Goal: Transaction & Acquisition: Book appointment/travel/reservation

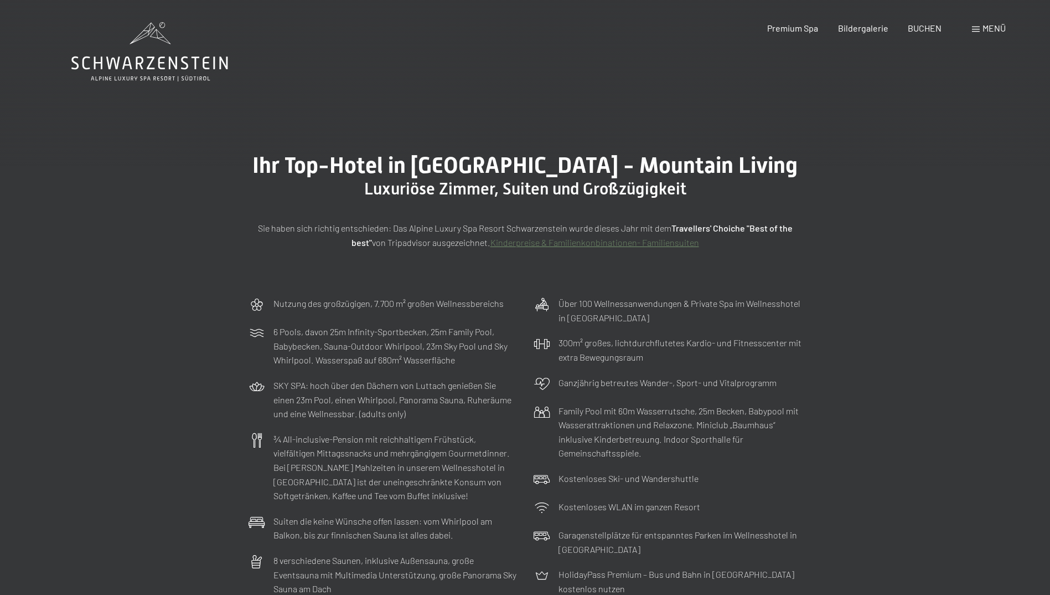
click at [561, 244] on link "Kinderpreise & Familienkonbinationen- Familiensuiten" at bounding box center [595, 242] width 209 height 11
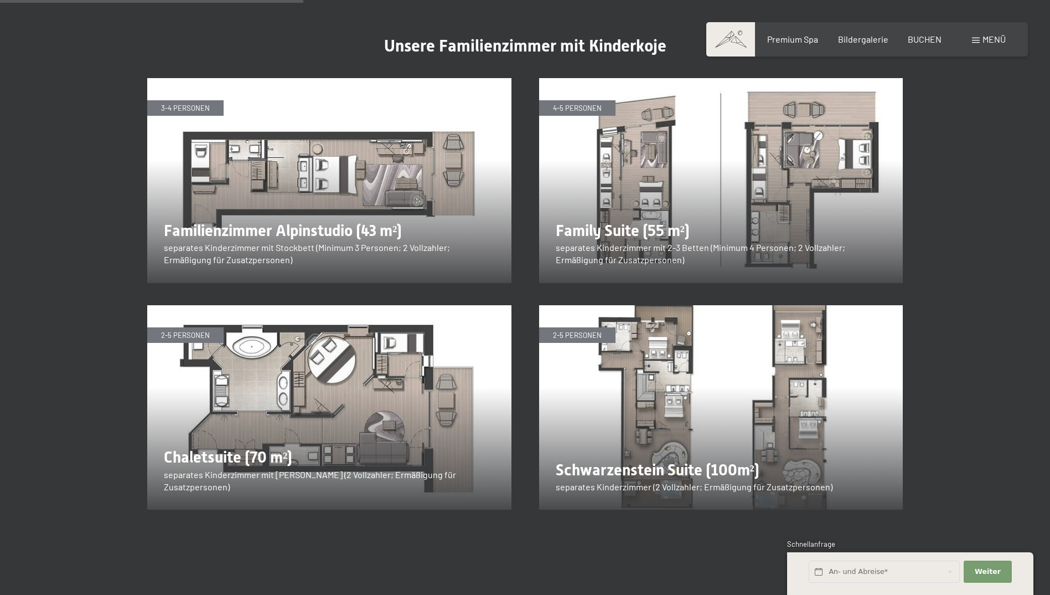
scroll to position [1329, 0]
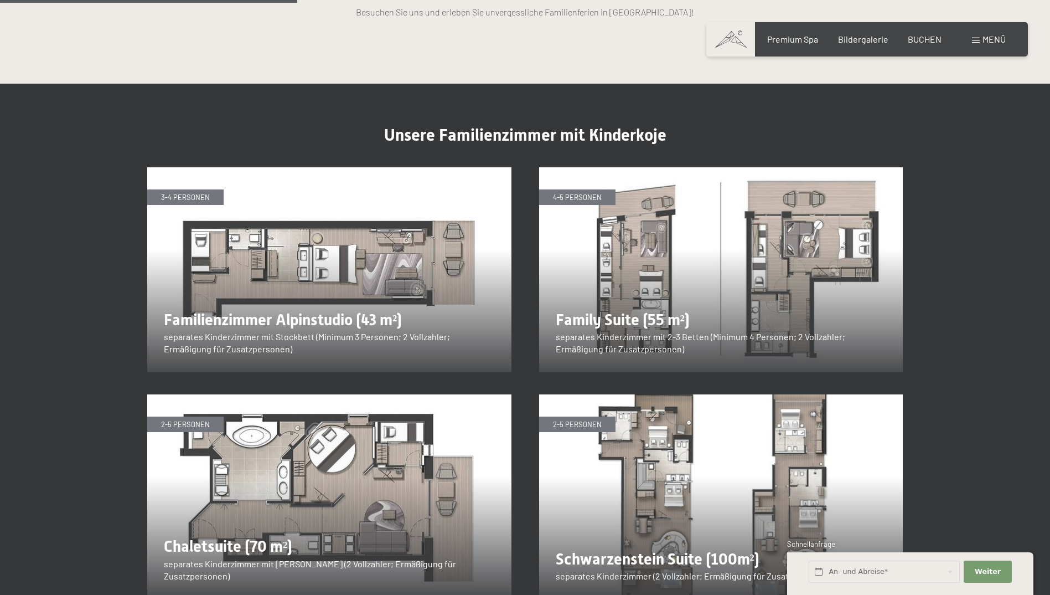
click at [235, 190] on img at bounding box center [329, 269] width 364 height 205
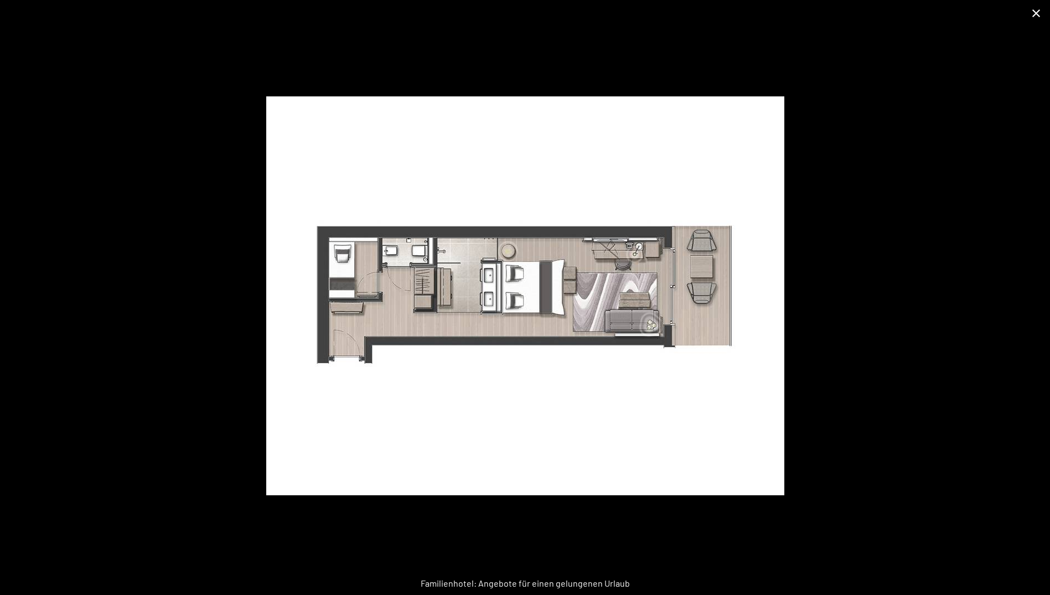
click at [1034, 13] on button "Close gallery" at bounding box center [1037, 13] width 28 height 26
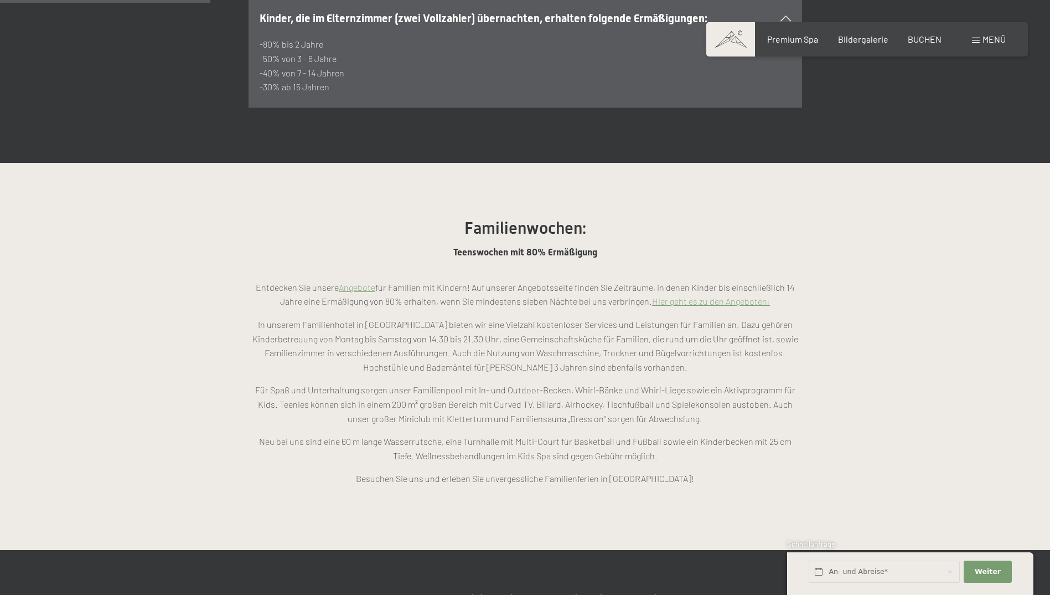
scroll to position [775, 0]
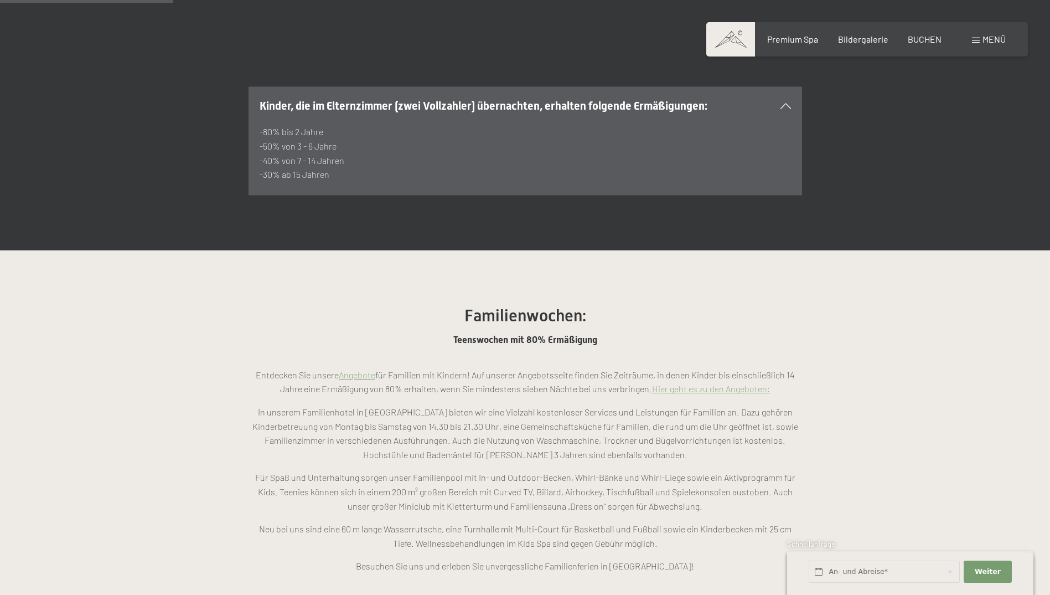
click at [725, 383] on link "Hier geht es zu den Angeboten:" at bounding box center [711, 388] width 118 height 11
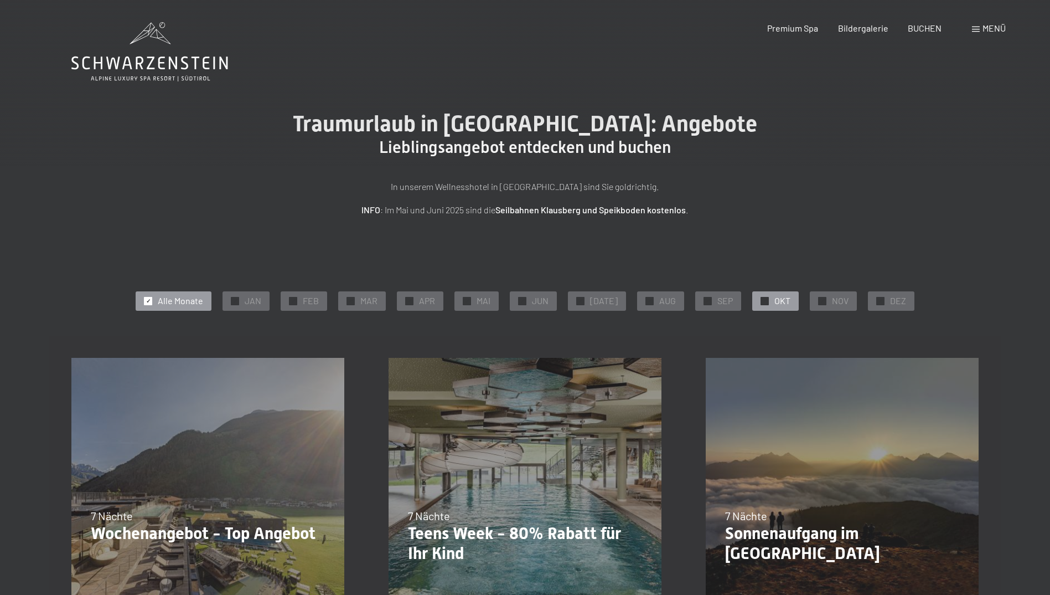
click at [752, 306] on div "✓ OKT" at bounding box center [775, 300] width 47 height 19
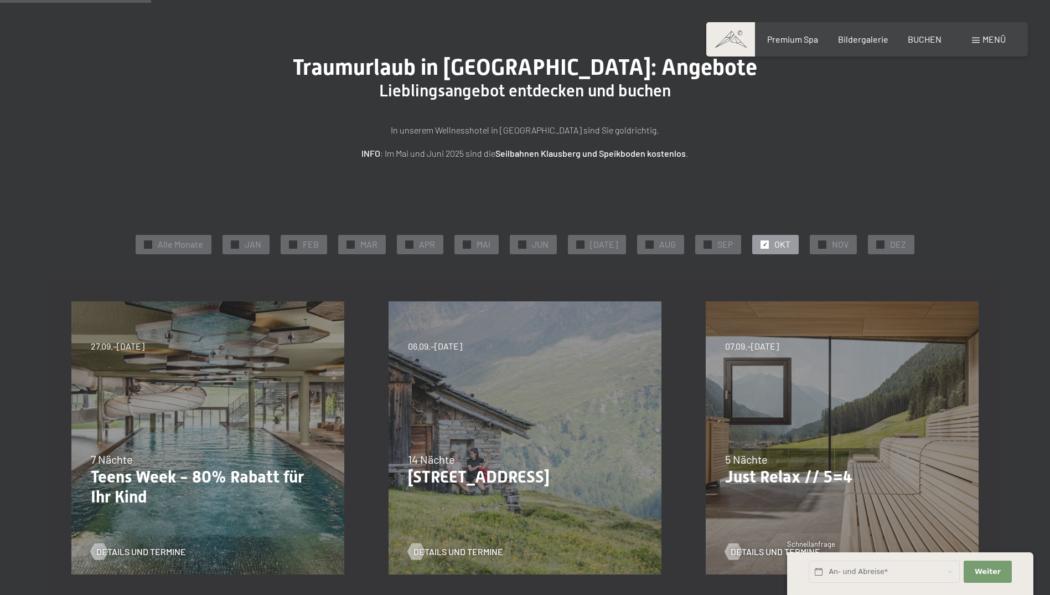
scroll to position [221, 0]
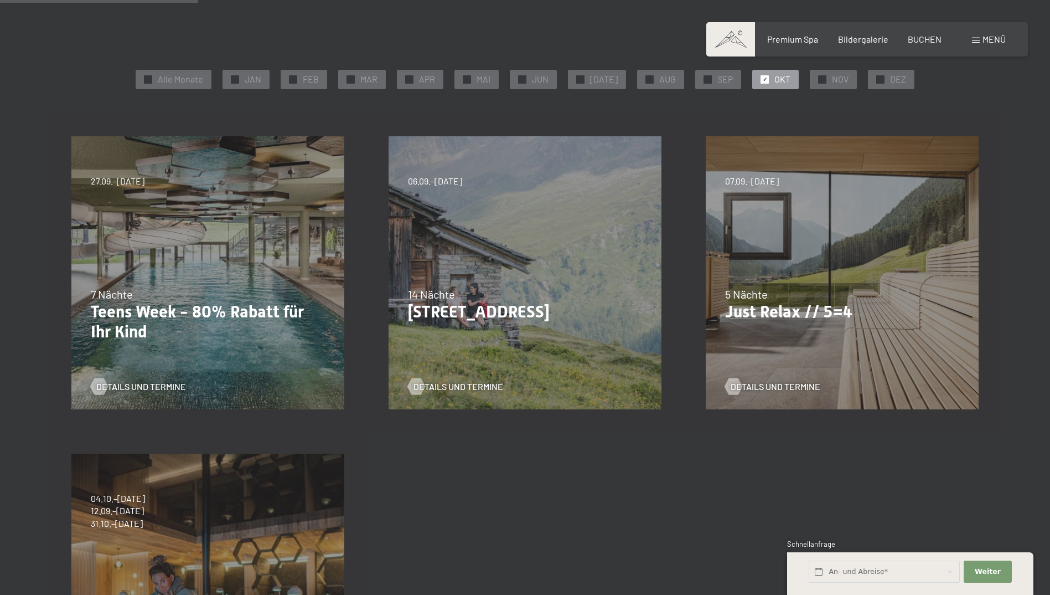
click at [156, 320] on p "Teens Week - 80% Rabatt für Ihr Kind" at bounding box center [208, 322] width 234 height 40
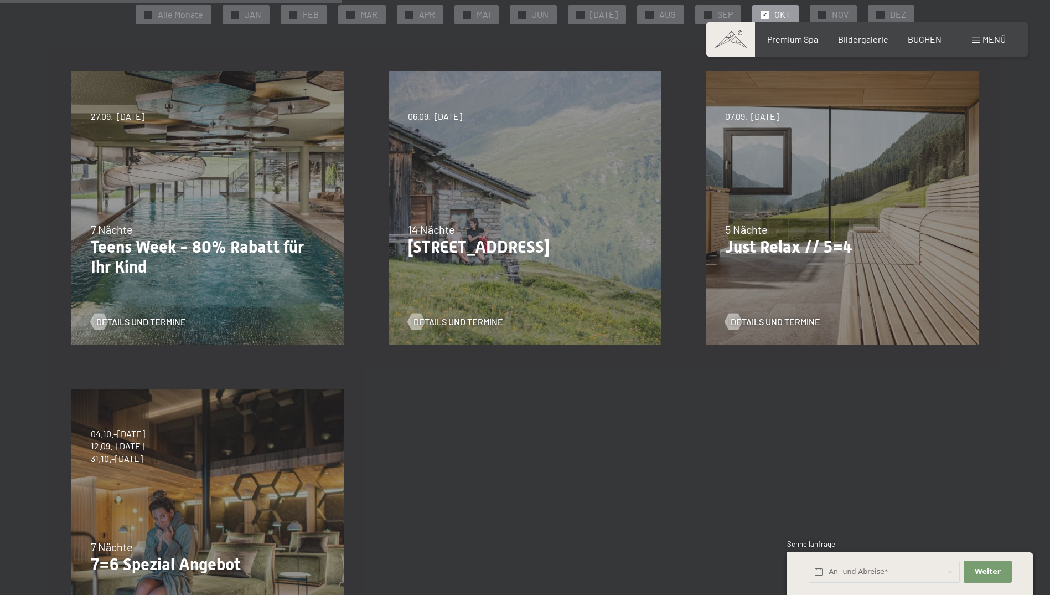
scroll to position [388, 0]
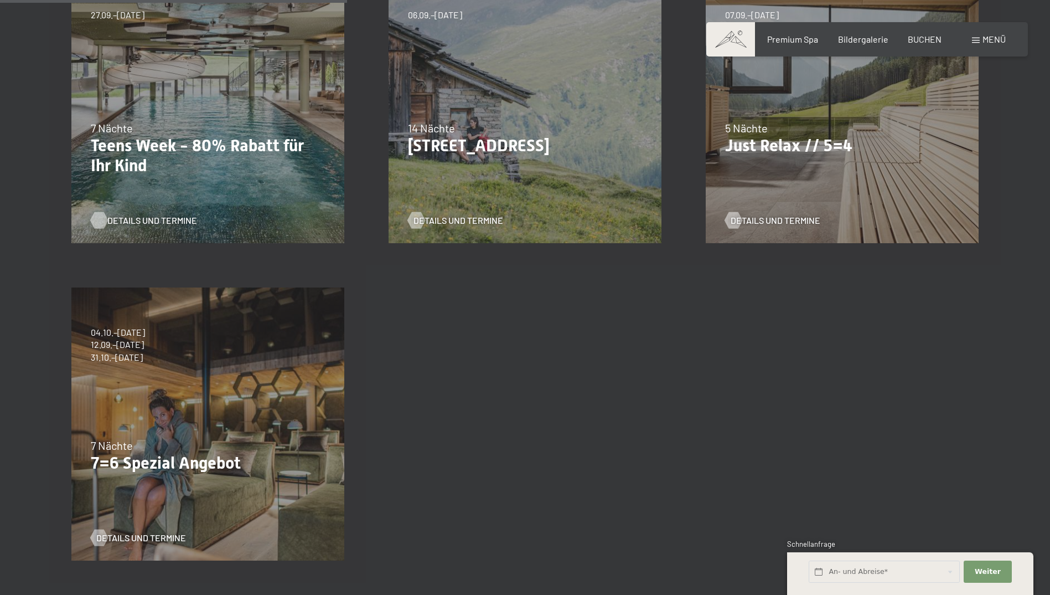
click at [147, 222] on span "Details und Termine" at bounding box center [152, 220] width 90 height 12
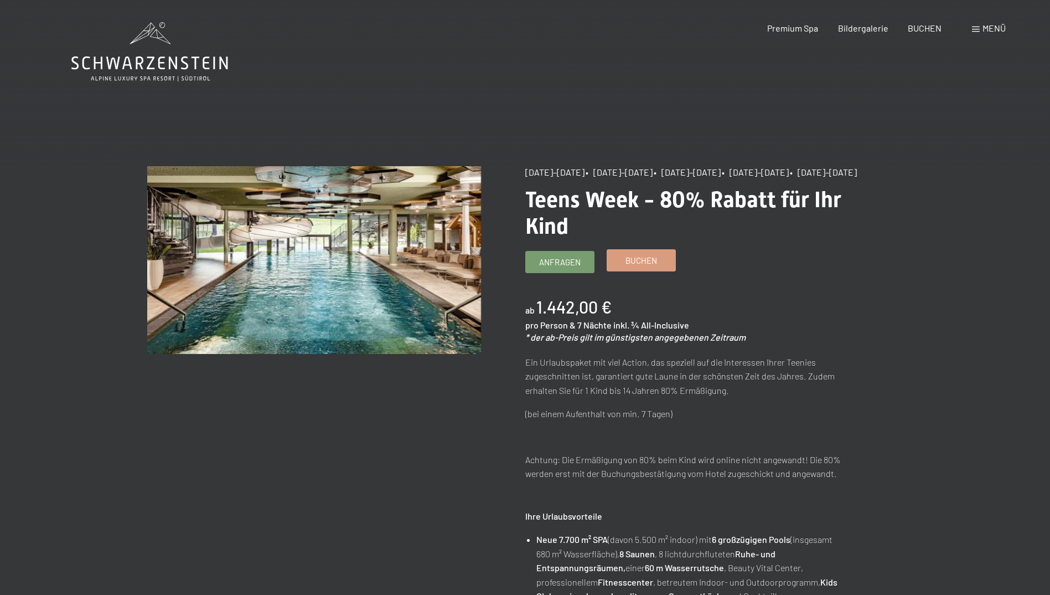
click at [620, 271] on link "Buchen" at bounding box center [641, 260] width 68 height 21
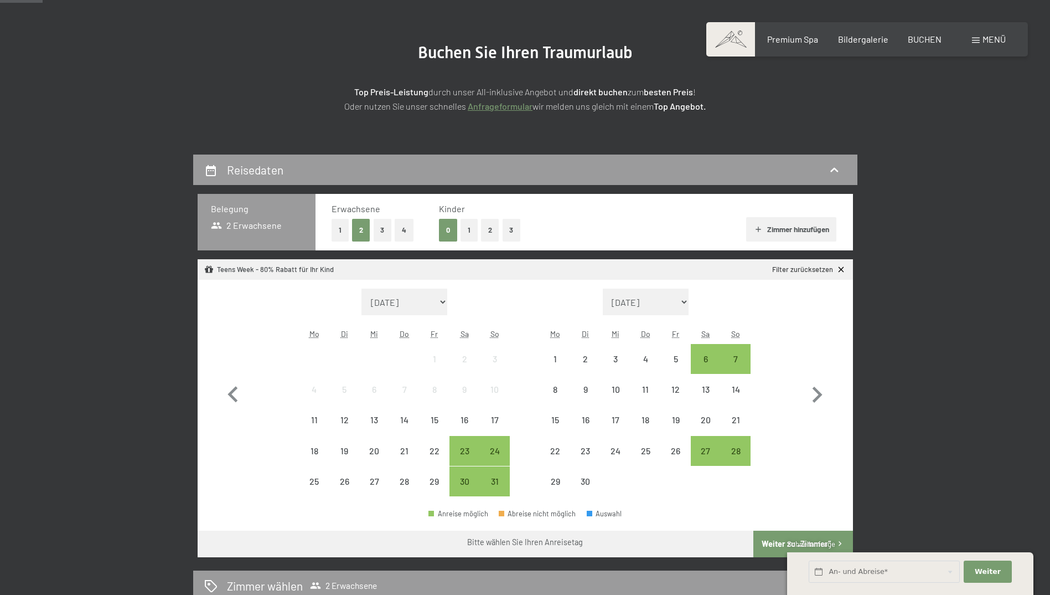
scroll to position [111, 0]
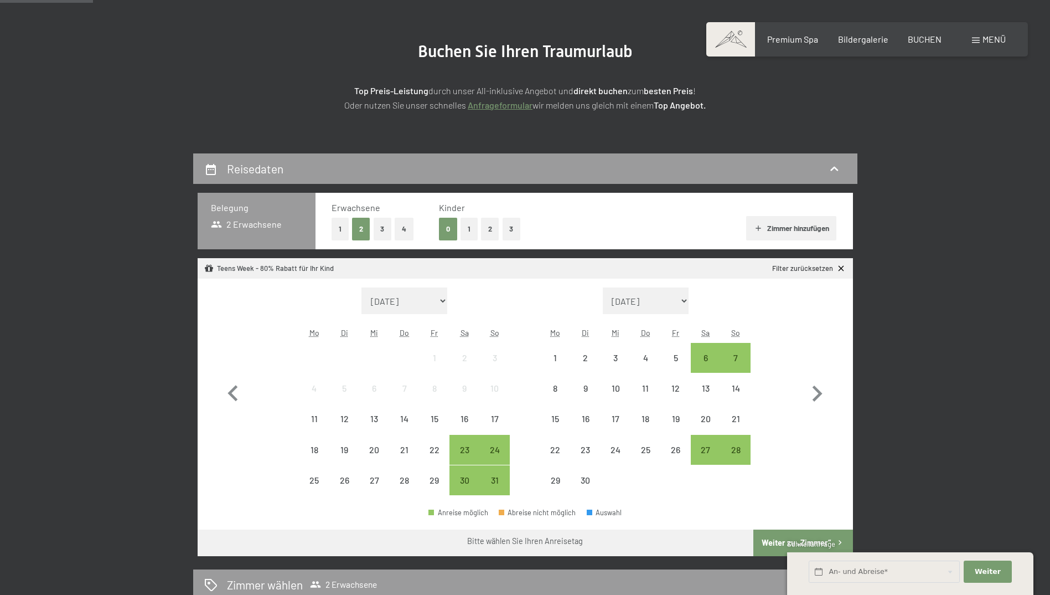
click at [463, 230] on button "1" at bounding box center [469, 229] width 17 height 23
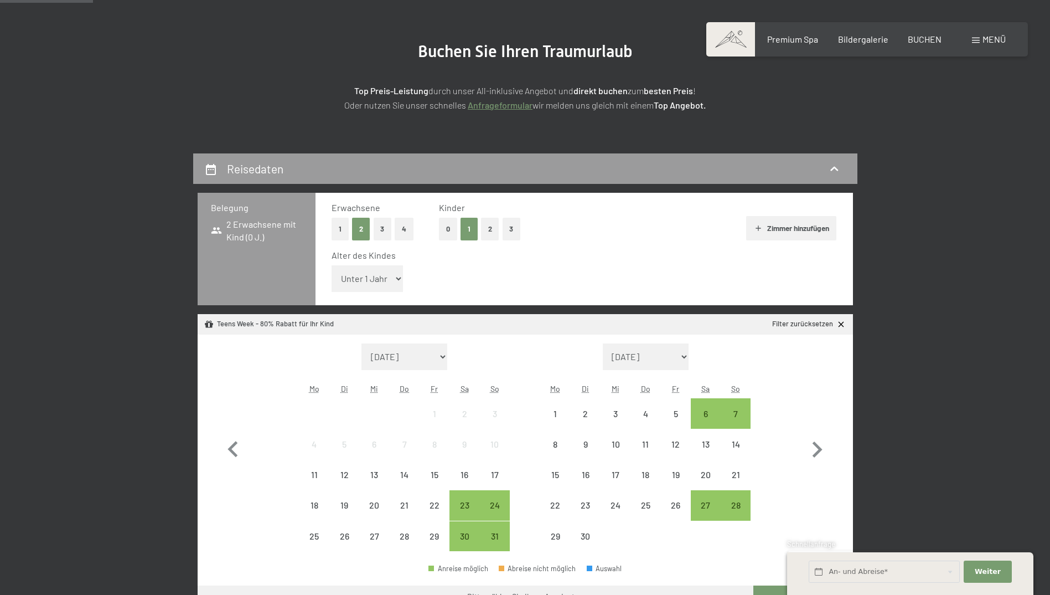
click at [353, 282] on select "Unter 1 Jahr 1 Jahr 2 Jahre 3 Jahre 4 Jahre 5 Jahre 6 Jahre 7 Jahre 8 Jahre 9 J…" at bounding box center [368, 278] width 72 height 27
select select "11"
click at [332, 265] on select "Unter 1 Jahr 1 Jahr 2 Jahre 3 Jahre 4 Jahre 5 Jahre 6 Jahre 7 Jahre 8 Jahre 9 J…" at bounding box center [368, 278] width 72 height 27
click at [818, 440] on icon "button" at bounding box center [817, 449] width 32 height 32
select select "[DATE]"
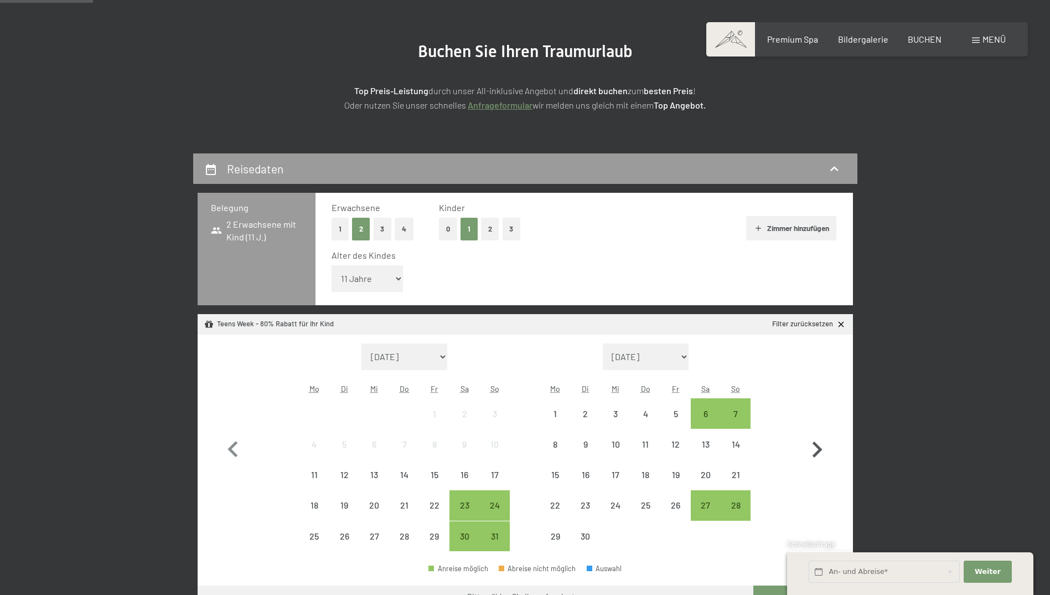
select select "[DATE]"
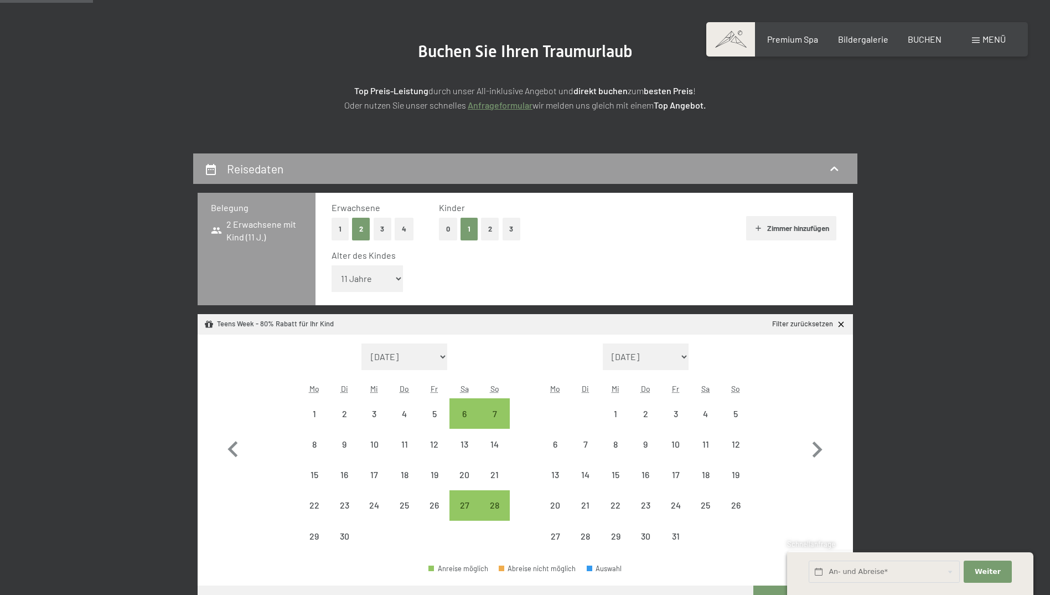
select select "[DATE]"
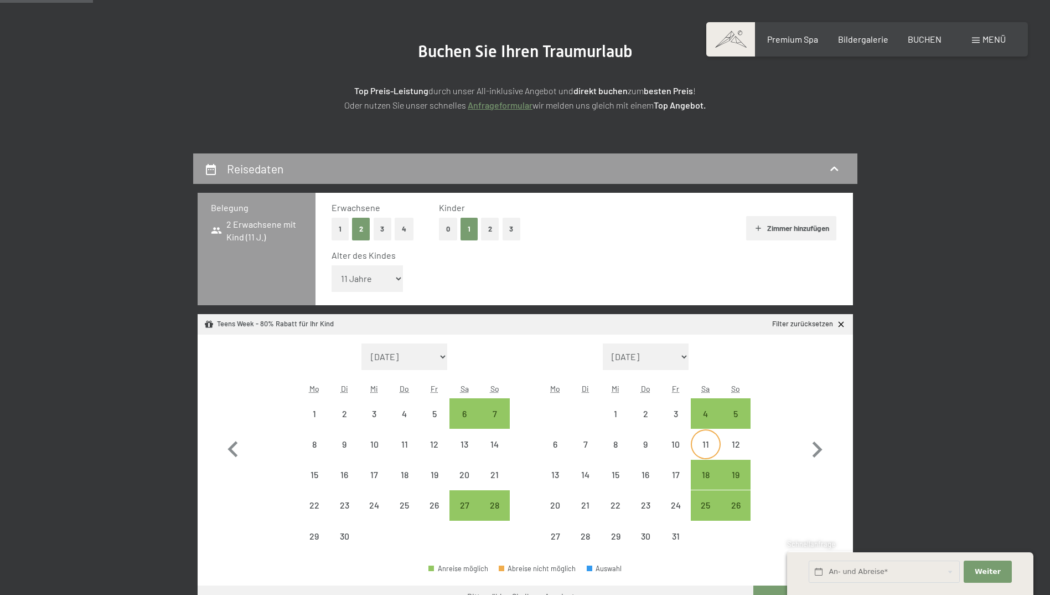
click at [708, 445] on div "11" at bounding box center [706, 454] width 28 height 28
select select "[DATE]"
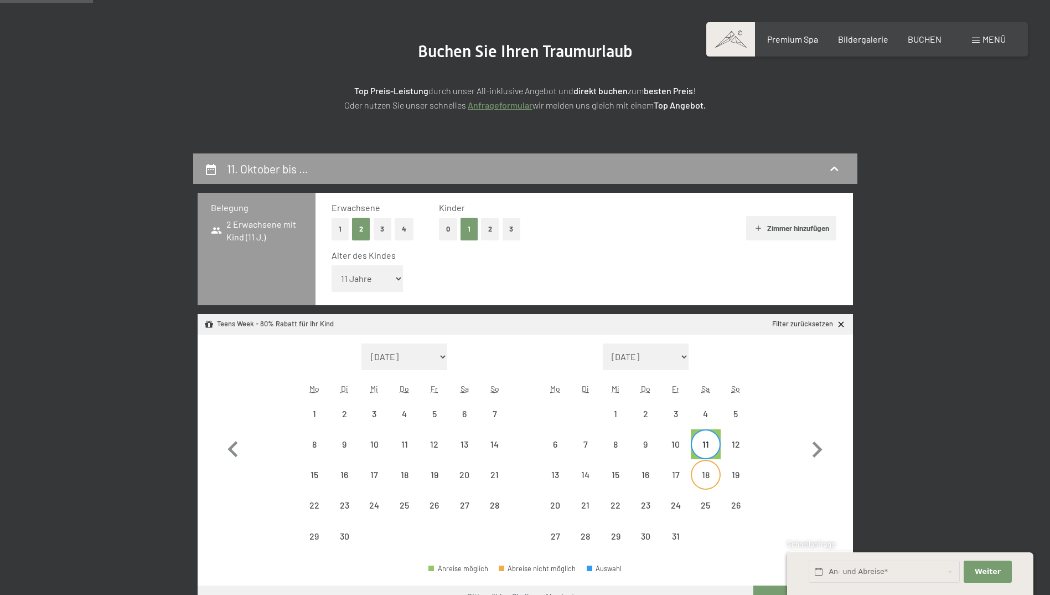
click at [709, 479] on div "18" at bounding box center [706, 484] width 28 height 28
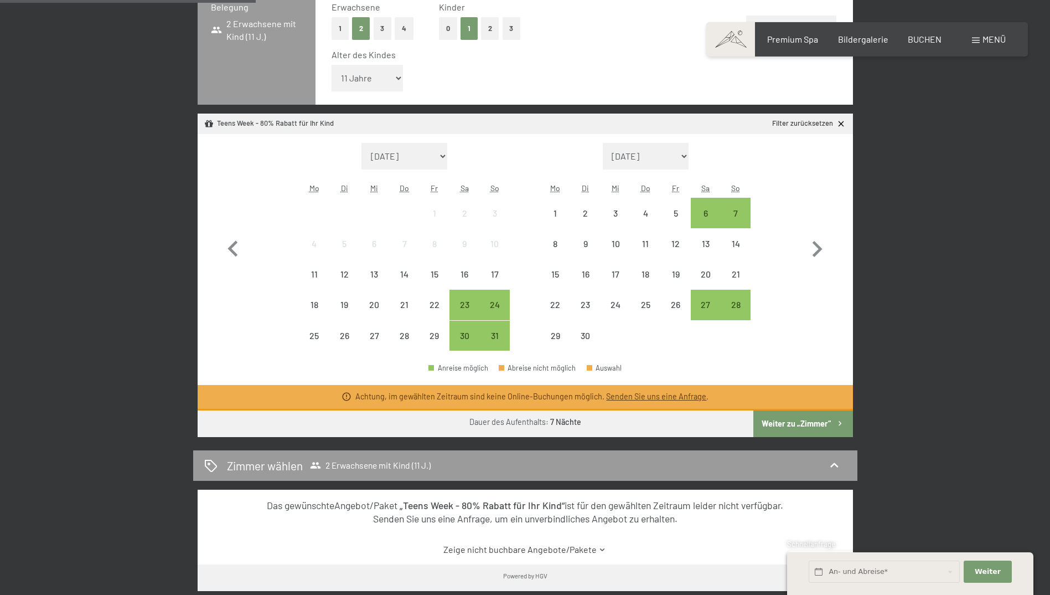
scroll to position [332, 0]
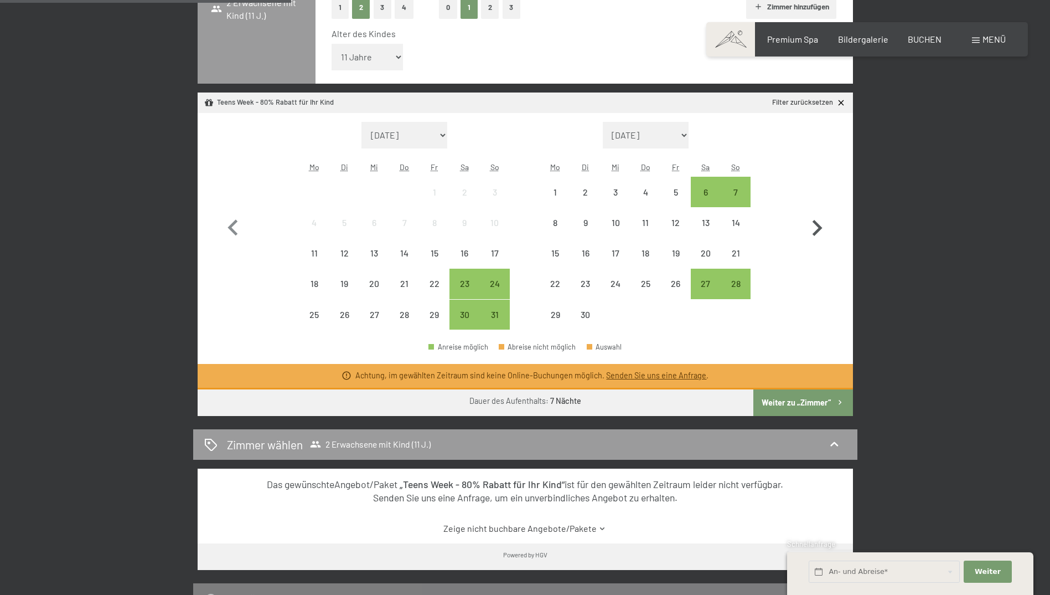
click at [815, 229] on icon "button" at bounding box center [817, 228] width 32 height 32
select select "[DATE]"
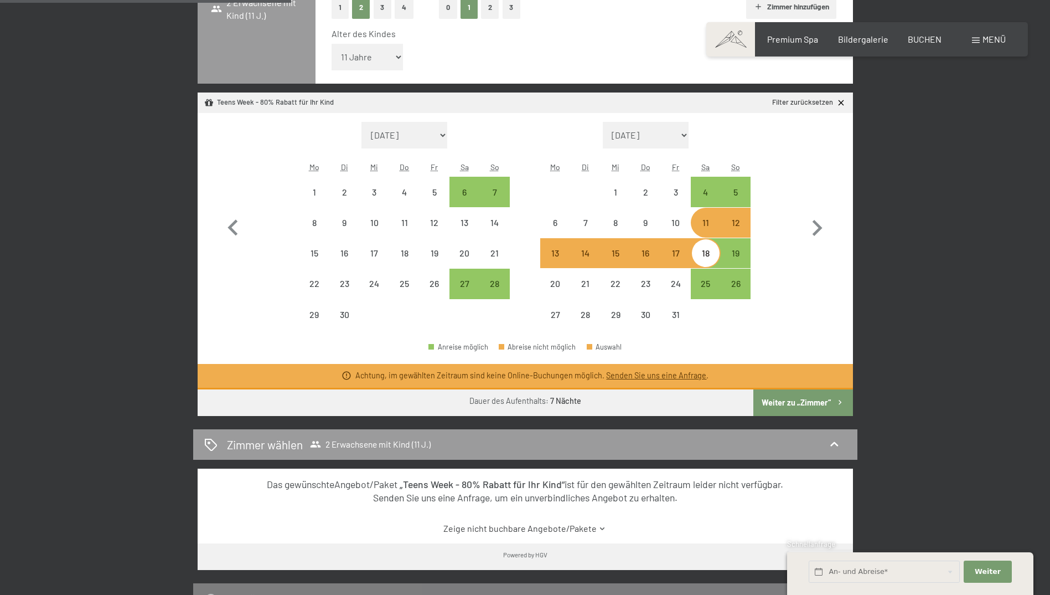
click at [708, 253] on div "18" at bounding box center [706, 263] width 28 height 28
select select "[DATE]"
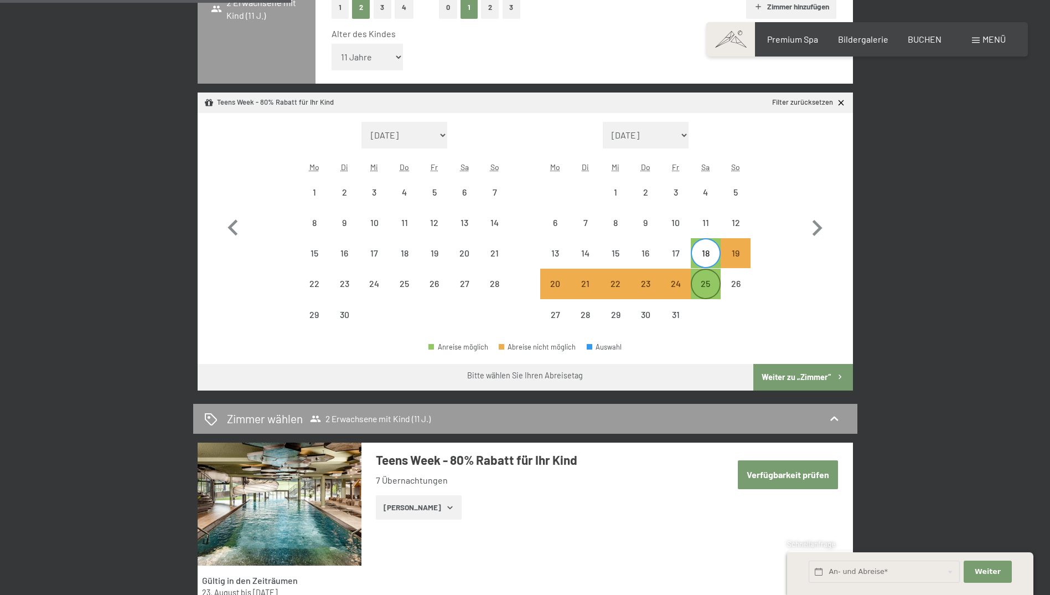
click at [707, 287] on div "25" at bounding box center [706, 293] width 28 height 28
select select "[DATE]"
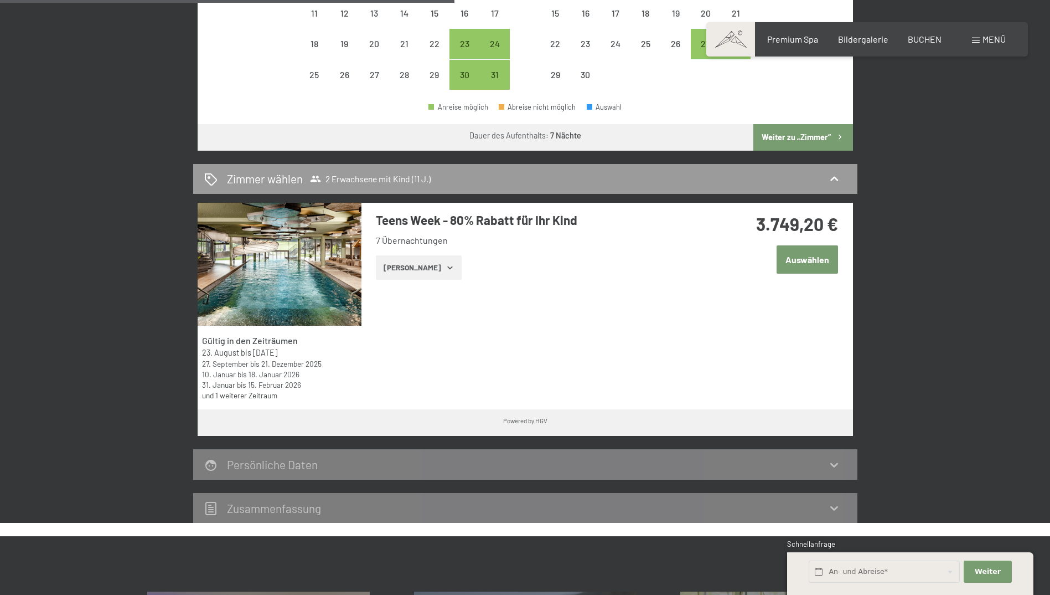
scroll to position [554, 0]
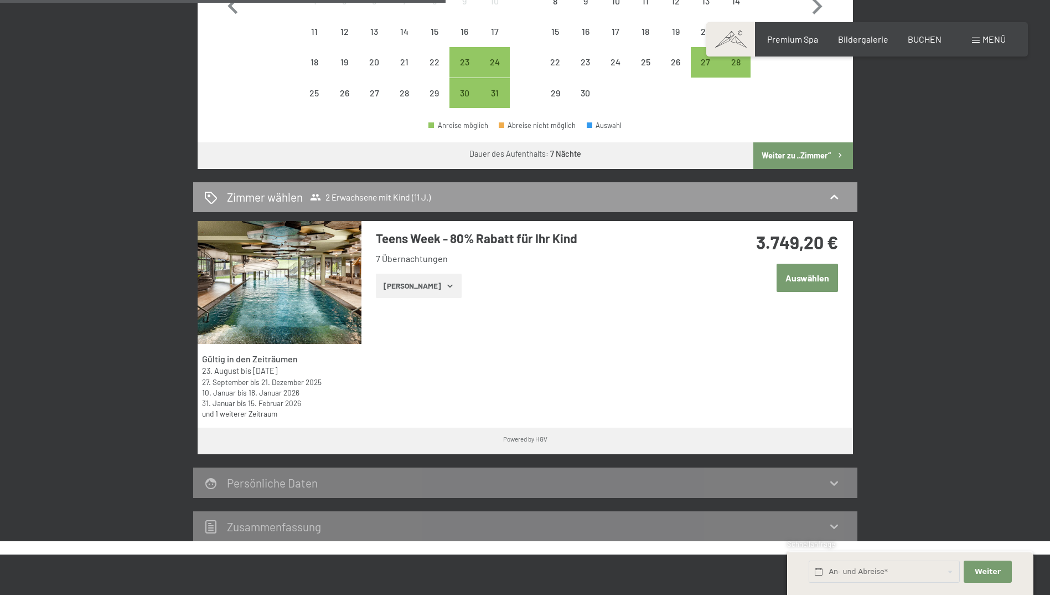
click at [414, 283] on button "[PERSON_NAME]" at bounding box center [419, 285] width 86 height 24
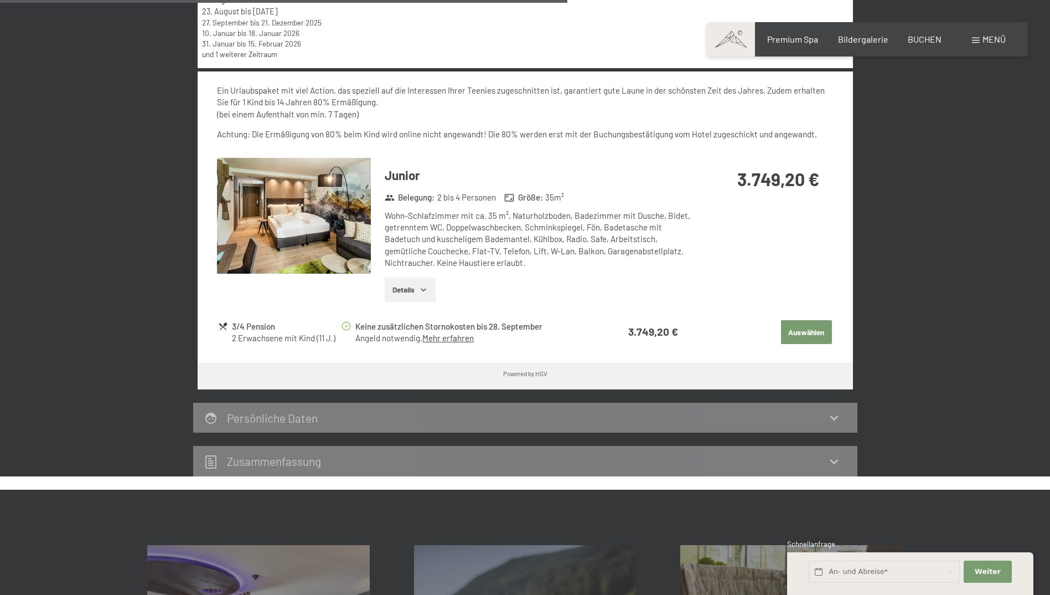
scroll to position [830, 0]
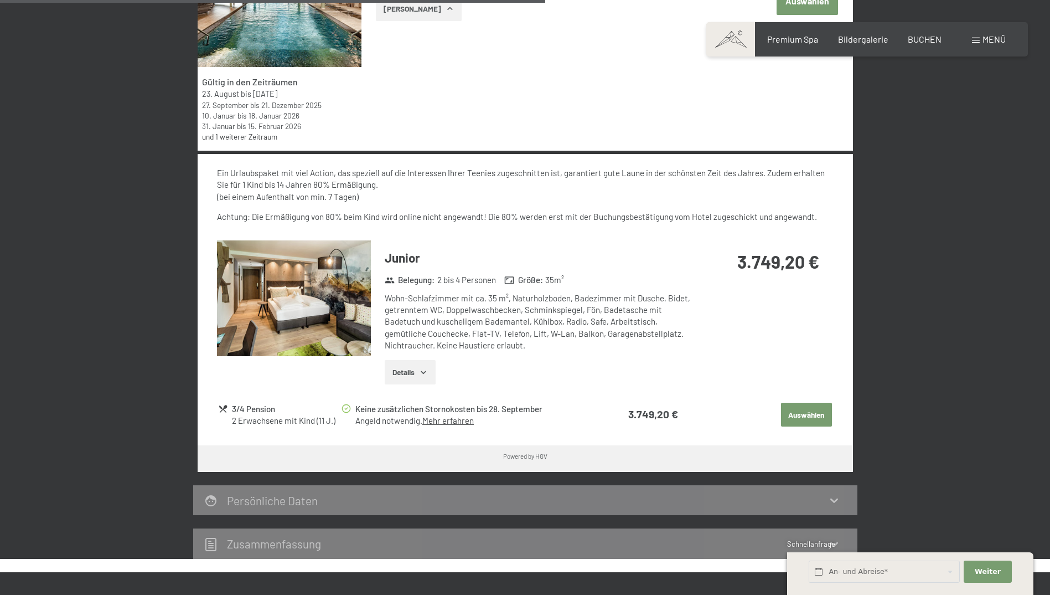
click at [425, 379] on button "Details" at bounding box center [410, 372] width 50 height 24
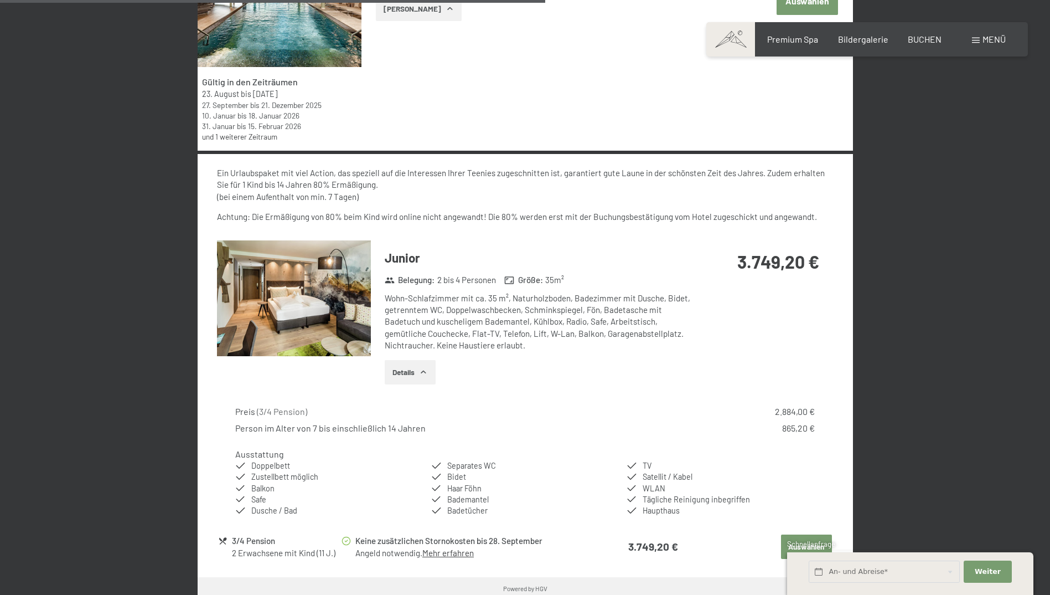
click at [425, 379] on button "Details" at bounding box center [410, 372] width 50 height 24
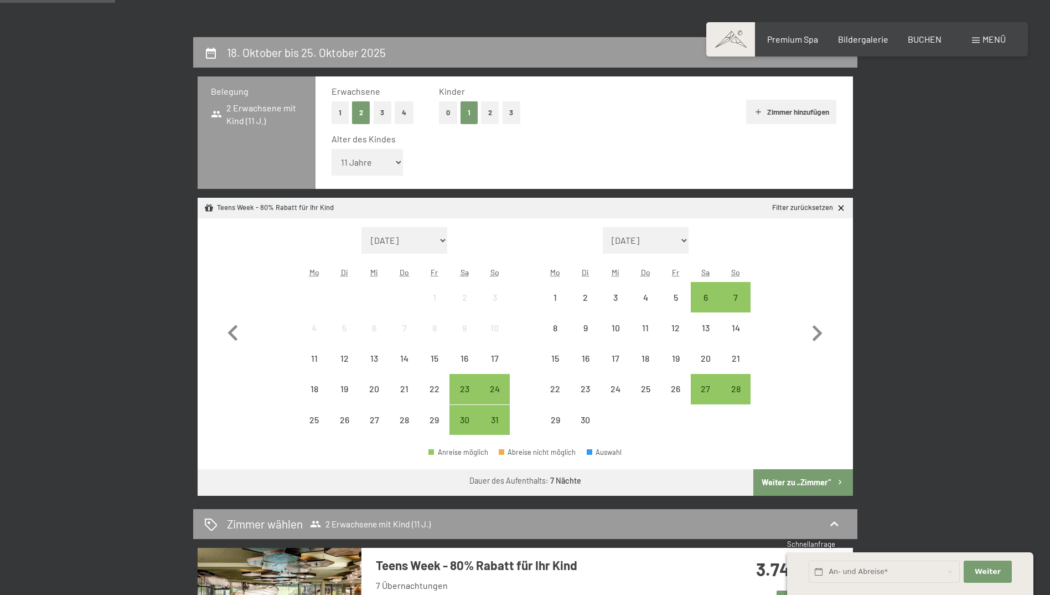
scroll to position [166, 0]
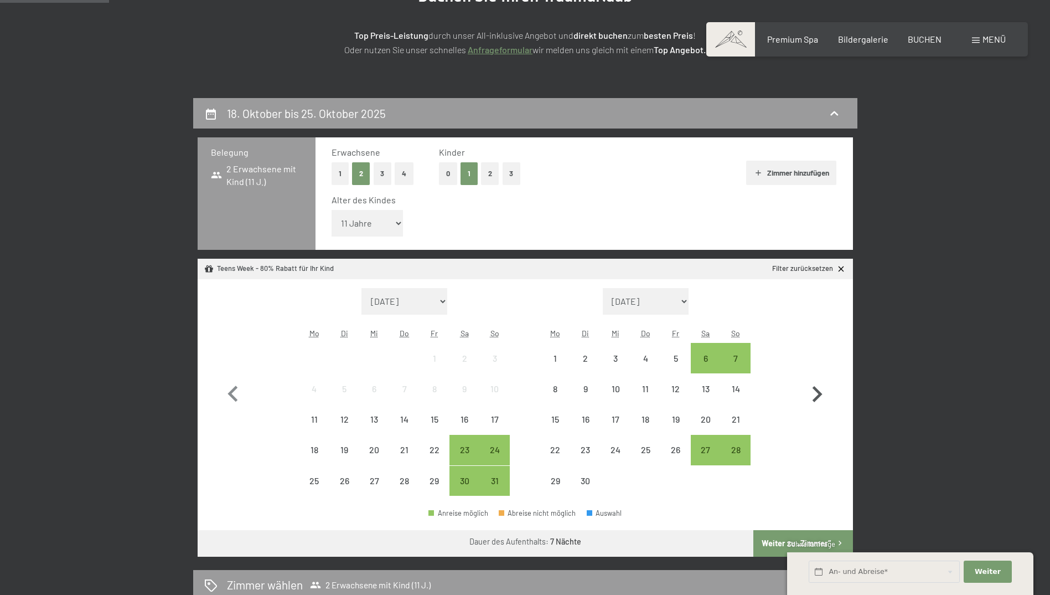
click at [823, 389] on icon "button" at bounding box center [817, 394] width 32 height 32
select select "[DATE]"
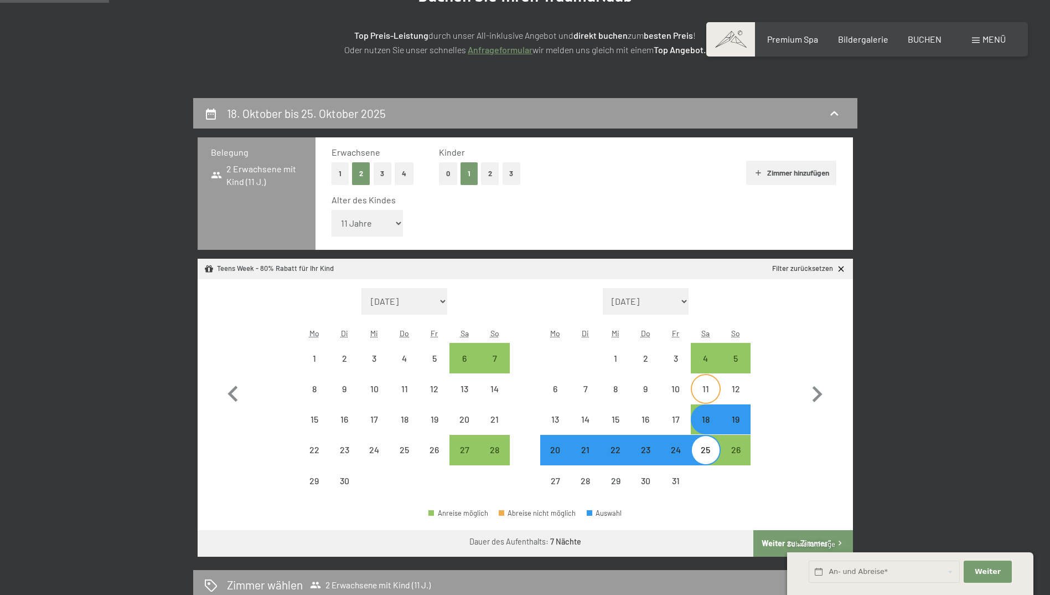
click at [706, 388] on div "11" at bounding box center [706, 398] width 28 height 28
select select "[DATE]"
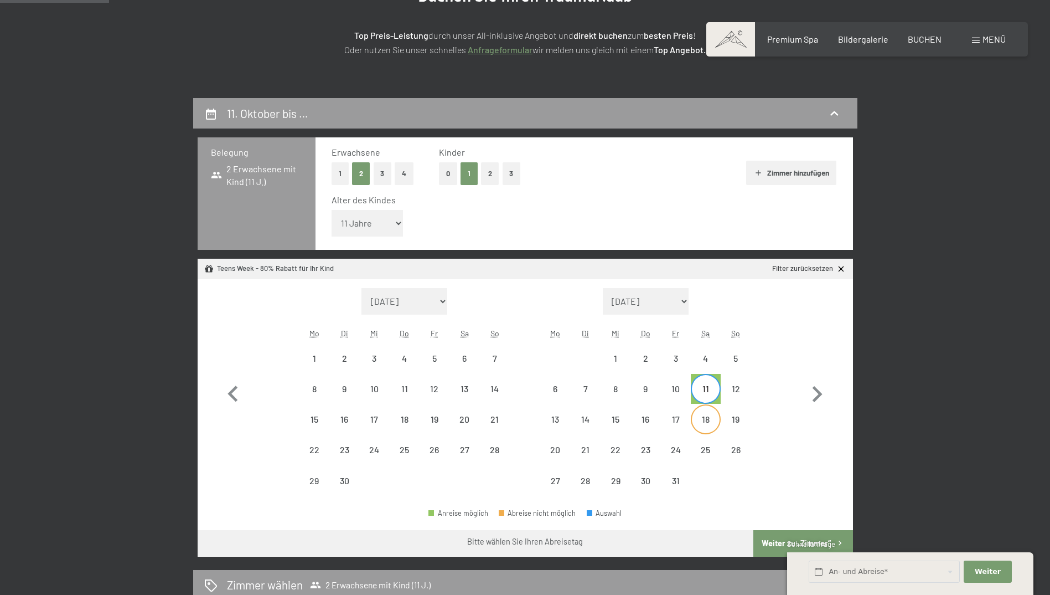
click at [712, 424] on div "18" at bounding box center [706, 429] width 28 height 28
select select "[DATE]"
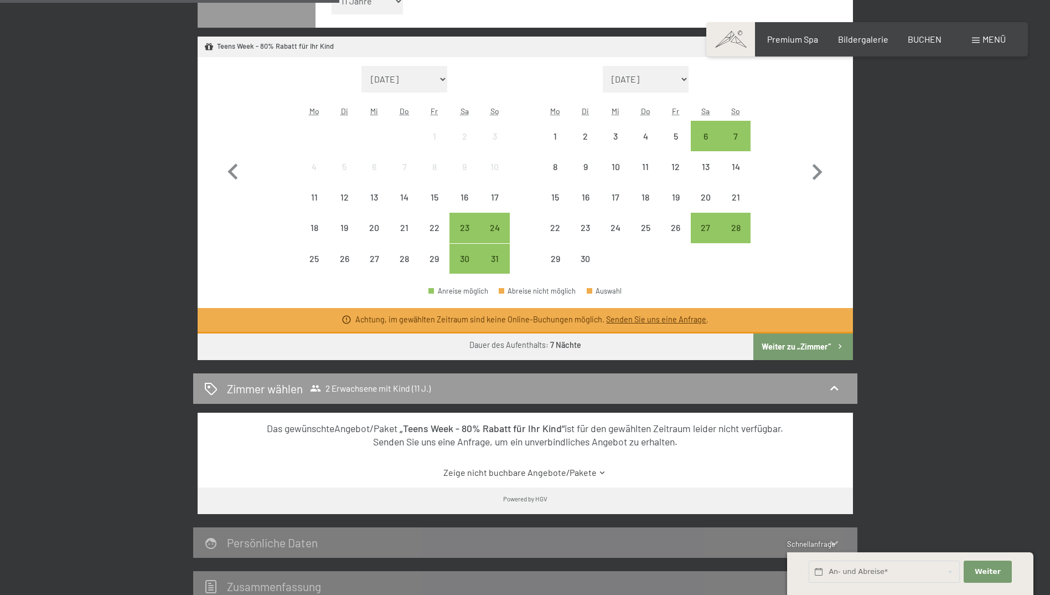
scroll to position [388, 0]
click at [822, 174] on icon "button" at bounding box center [817, 173] width 32 height 32
select select "[DATE]"
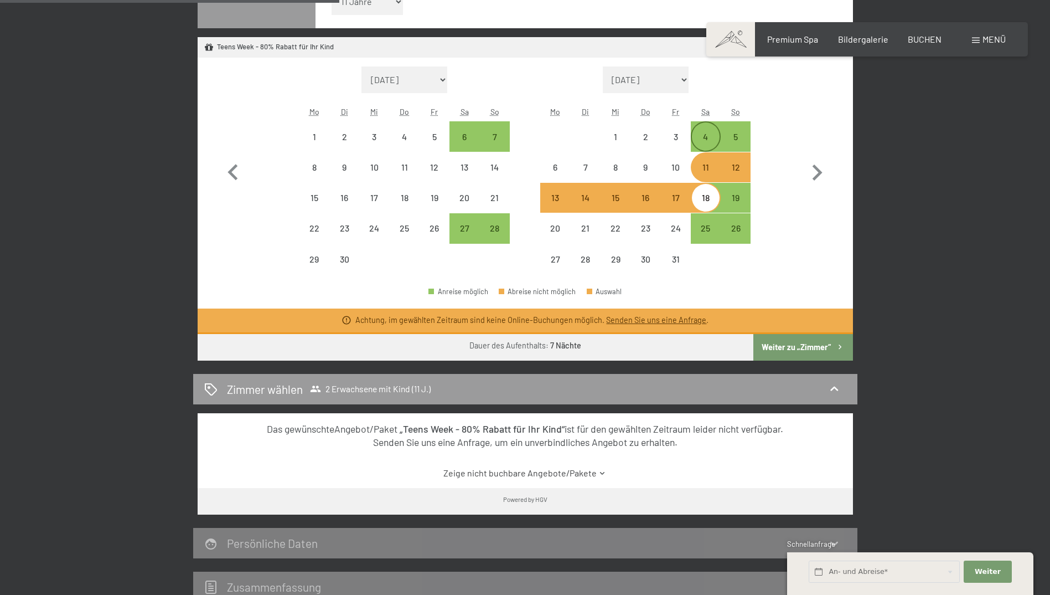
click at [709, 146] on div "4" at bounding box center [706, 146] width 28 height 28
select select "[DATE]"
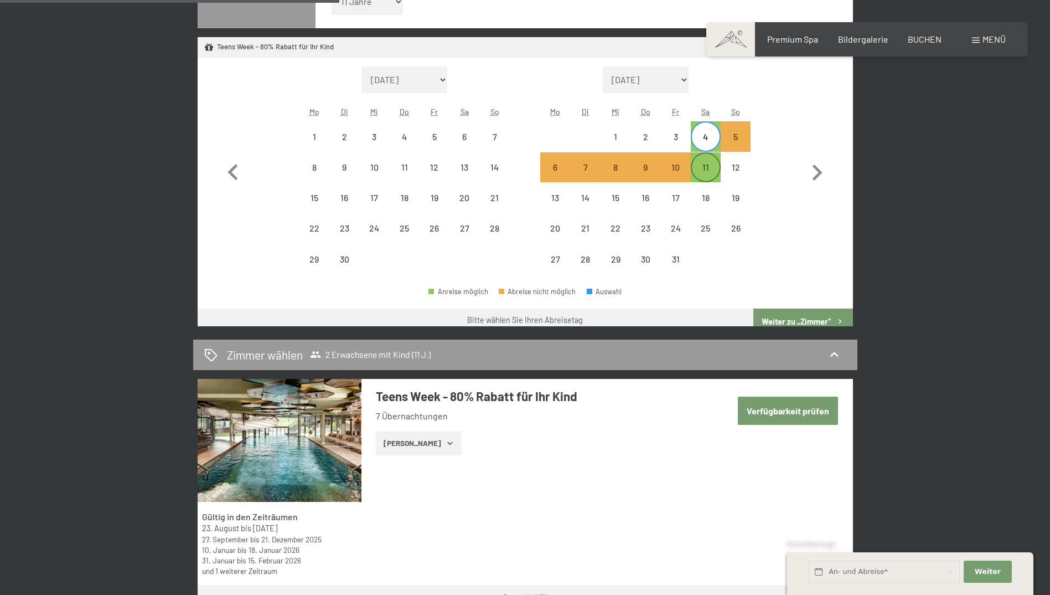
click at [709, 161] on div "11" at bounding box center [706, 167] width 28 height 28
select select "[DATE]"
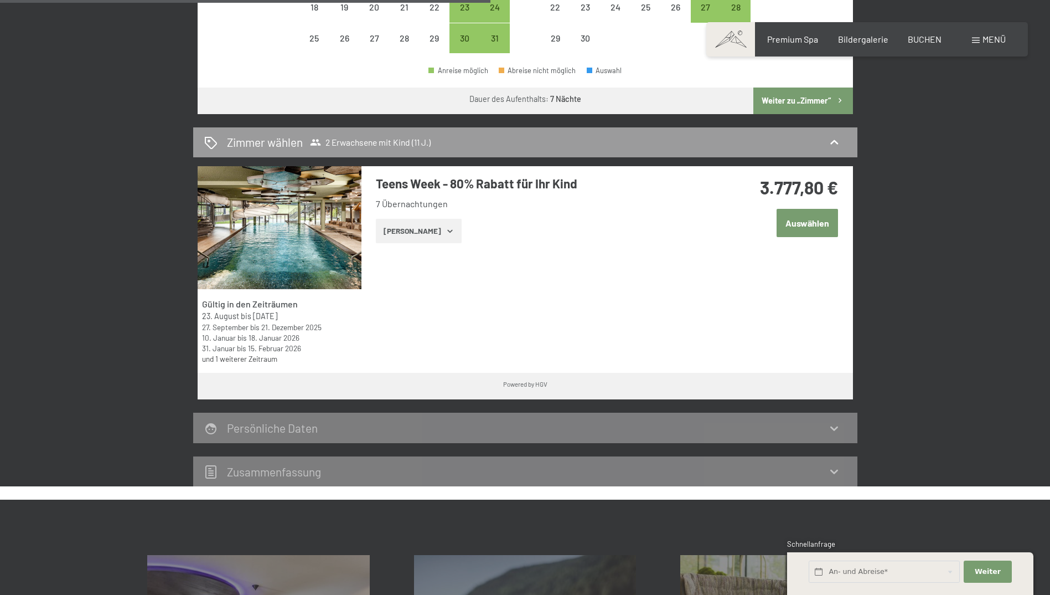
scroll to position [609, 0]
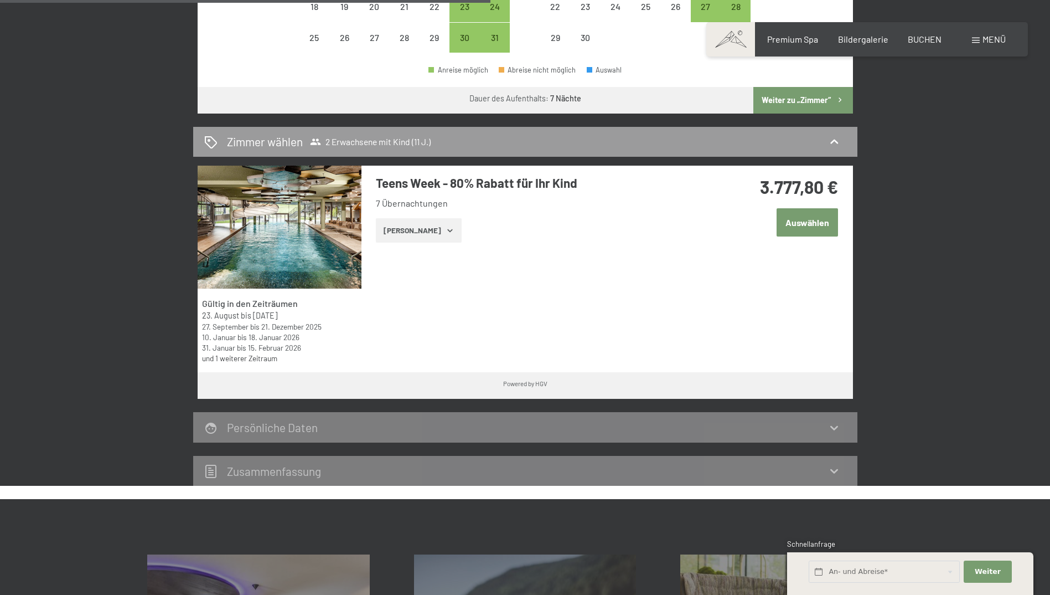
click at [410, 238] on button "[PERSON_NAME]" at bounding box center [419, 230] width 86 height 24
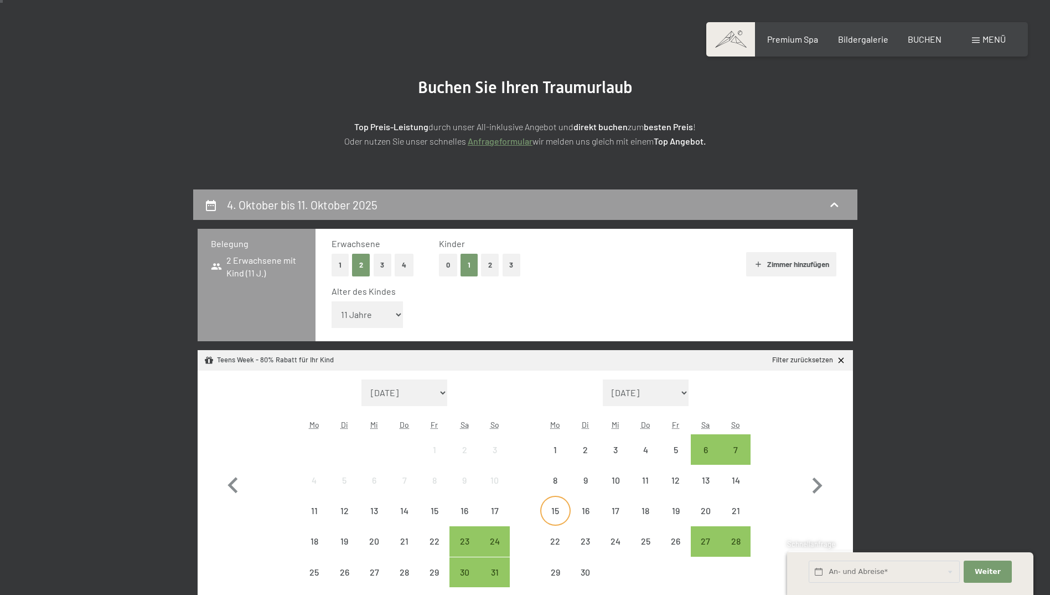
scroll to position [0, 0]
